Goal: Task Accomplishment & Management: Use online tool/utility

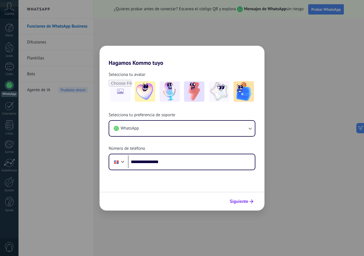
click at [238, 203] on span "Siguiente" at bounding box center [239, 201] width 18 height 4
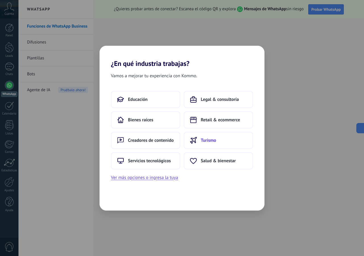
click at [213, 144] on button "Turismo" at bounding box center [218, 140] width 69 height 17
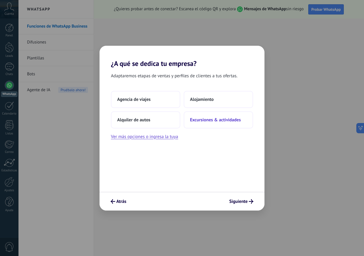
click at [199, 120] on span "Excursiones & actividades" at bounding box center [215, 120] width 51 height 6
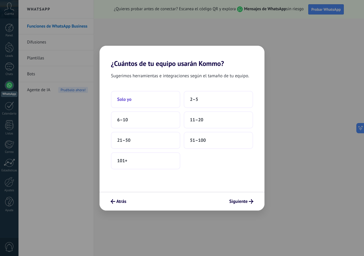
click at [125, 101] on span "Solo yo" at bounding box center [124, 100] width 14 height 6
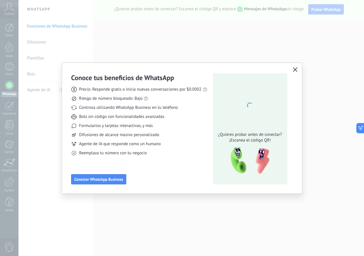
click at [138, 135] on span "Difusiones de alcance masivo personalizado" at bounding box center [119, 135] width 80 height 6
click at [95, 178] on span "Conectar WhatsApp Business" at bounding box center [98, 179] width 49 height 4
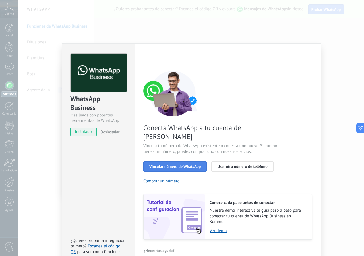
click at [188, 161] on button "Vincular número de WhatsApp" at bounding box center [174, 166] width 63 height 10
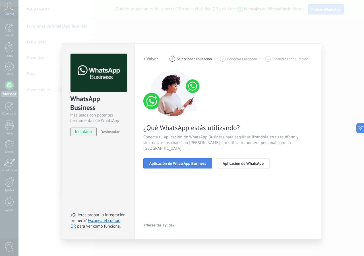
click at [163, 161] on button "Aplicación de WhatsApp Business" at bounding box center [177, 163] width 69 height 10
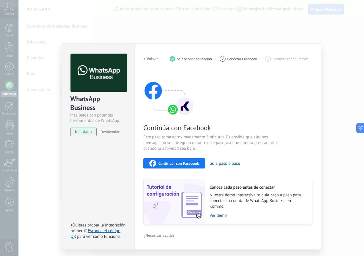
click at [178, 162] on span "Continuar con Facebook" at bounding box center [178, 163] width 41 height 4
click at [91, 131] on span "instalado" at bounding box center [83, 132] width 26 height 9
click at [88, 133] on span "instalado" at bounding box center [83, 132] width 26 height 9
click at [321, 39] on div "WhatsApp Business Más leads con potentes herramientas de WhatsApp instalado Des…" at bounding box center [190, 128] width 345 height 256
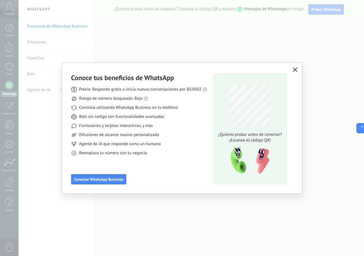
click at [294, 66] on button "button" at bounding box center [294, 70] width 7 height 8
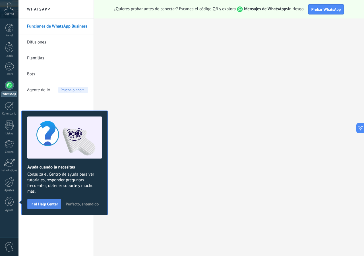
click at [34, 203] on span "Ir al Help Center" at bounding box center [44, 204] width 28 height 4
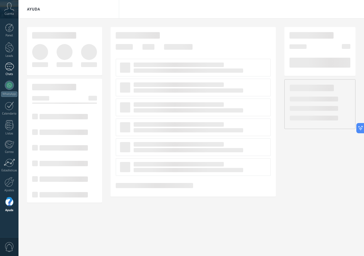
click at [10, 71] on link "Chats" at bounding box center [9, 70] width 18 height 14
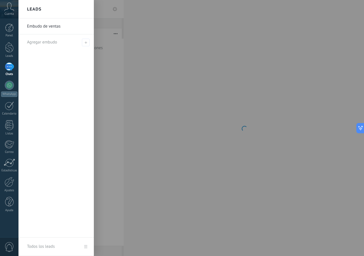
click at [5, 9] on icon at bounding box center [9, 7] width 10 height 9
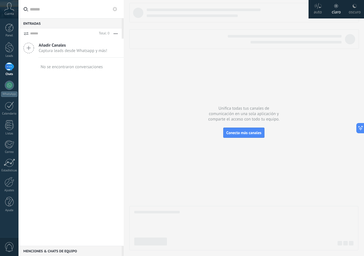
click at [350, 7] on div "oscuro" at bounding box center [354, 11] width 12 height 15
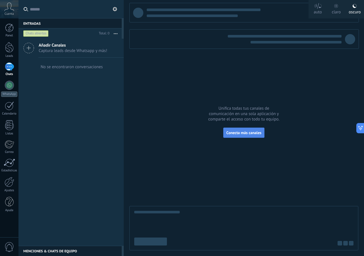
click at [243, 136] on button "Conecta más canales" at bounding box center [243, 133] width 41 height 10
